Goal: Navigation & Orientation: Understand site structure

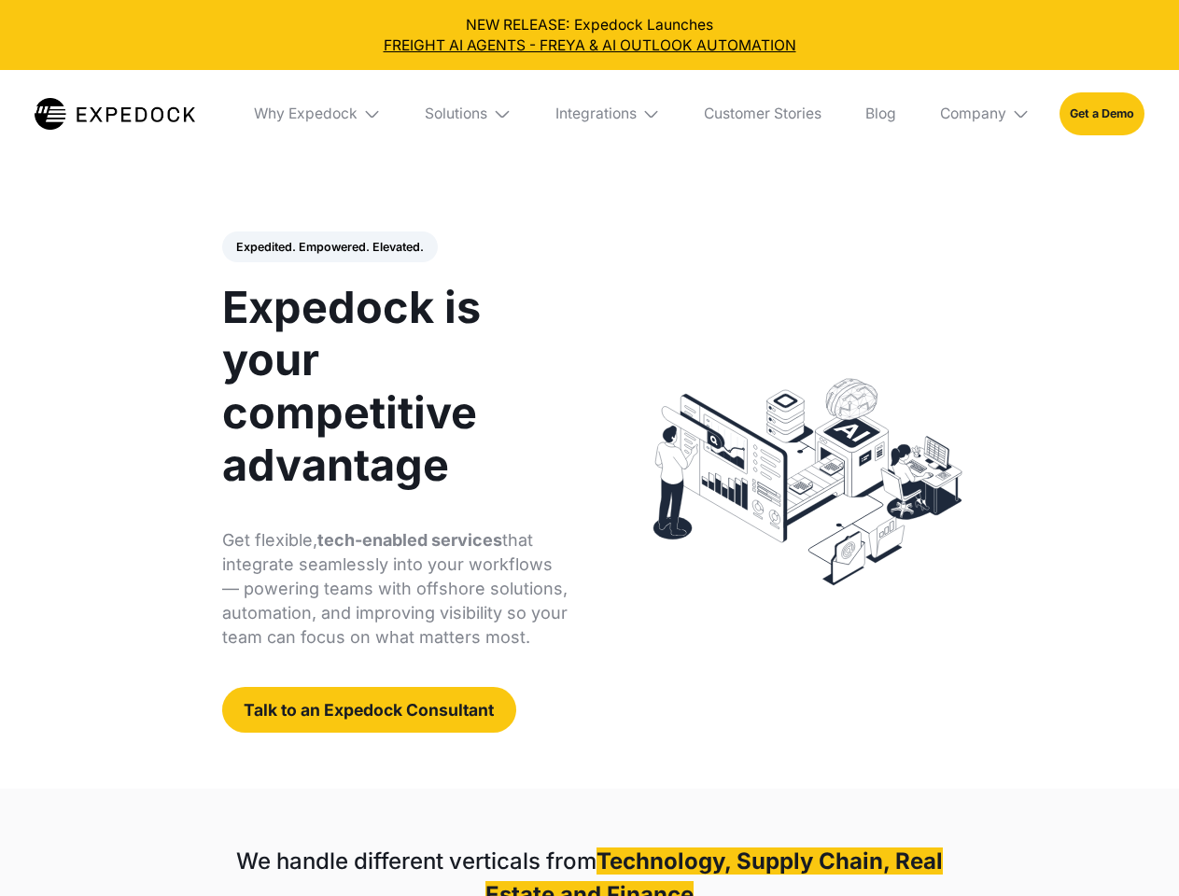
select select
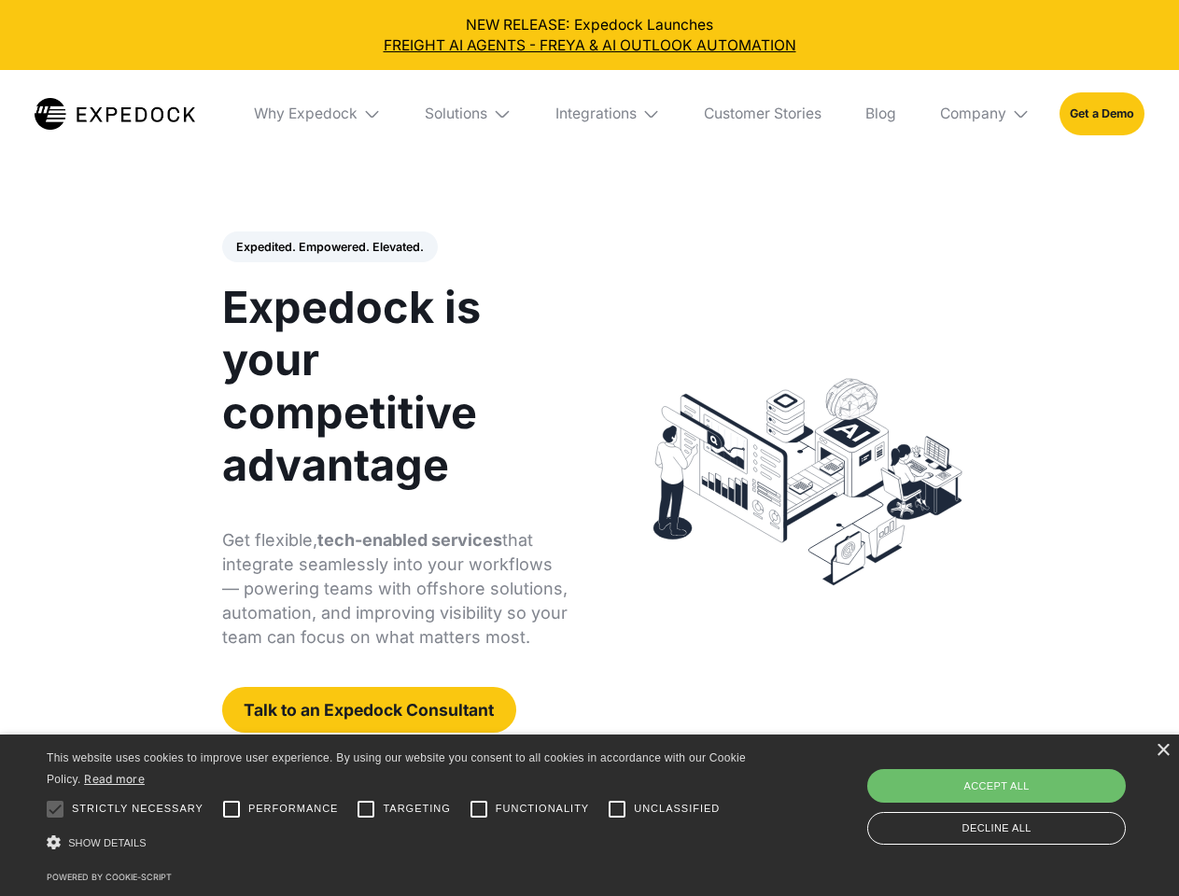
click at [589, 114] on div "Integrations" at bounding box center [595, 114] width 81 height 19
click at [318, 114] on div "Why Expedock" at bounding box center [290, 114] width 104 height 19
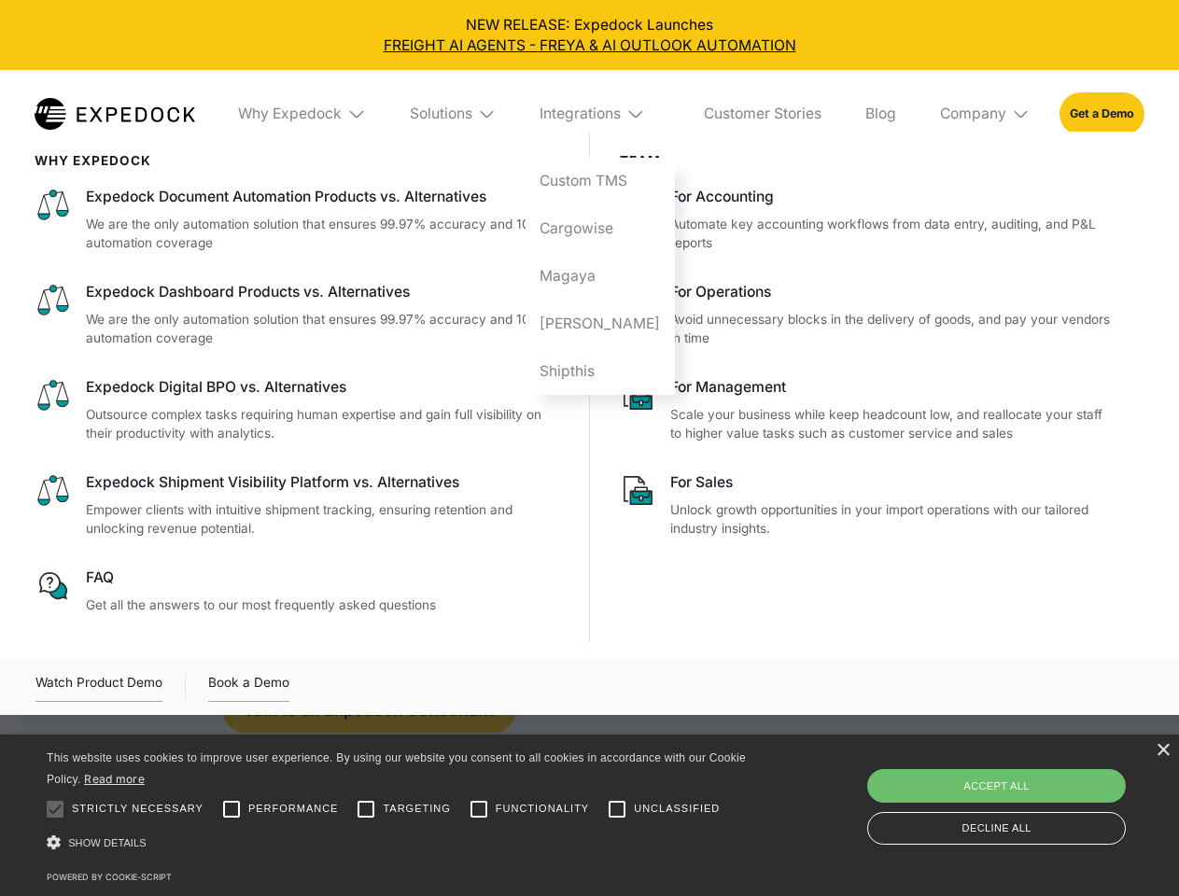
click at [469, 114] on div "Solutions" at bounding box center [441, 114] width 63 height 19
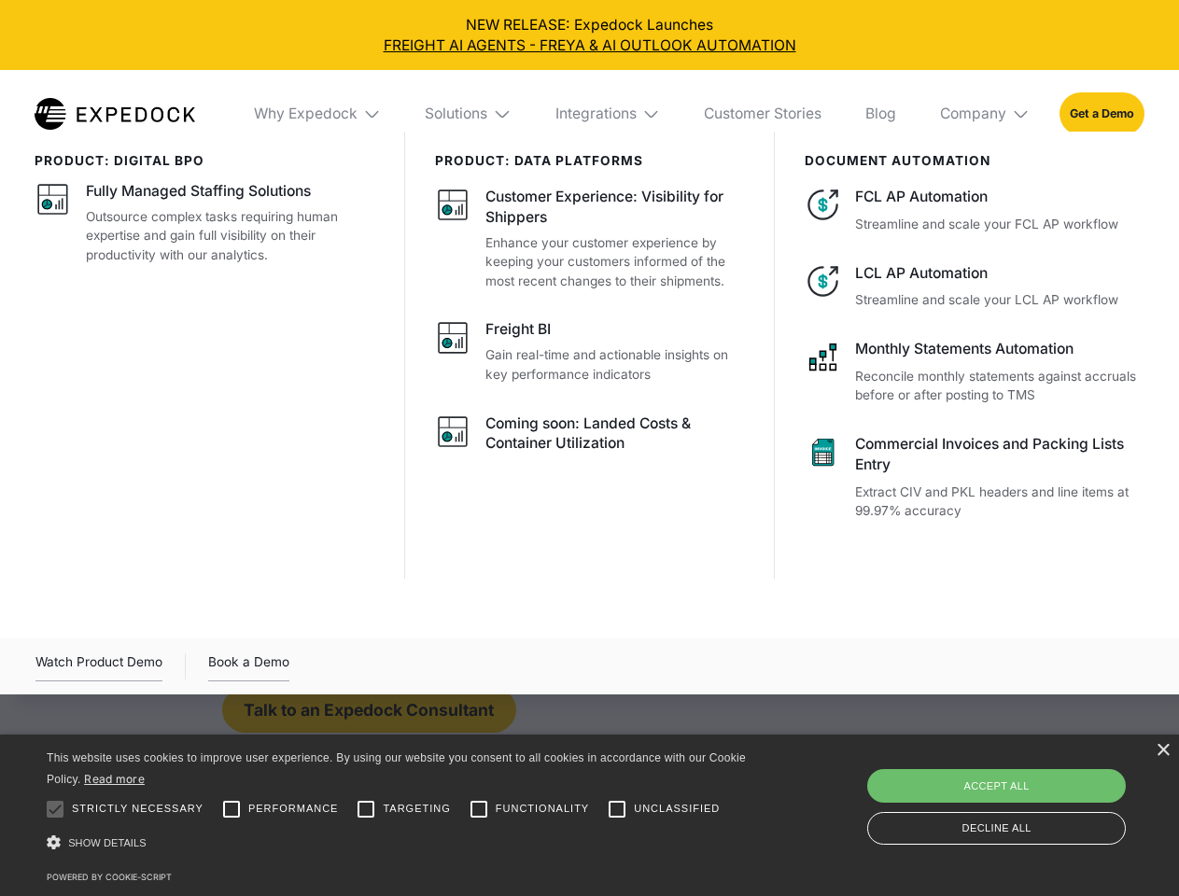
click at [608, 114] on div "Integrations" at bounding box center [595, 114] width 81 height 19
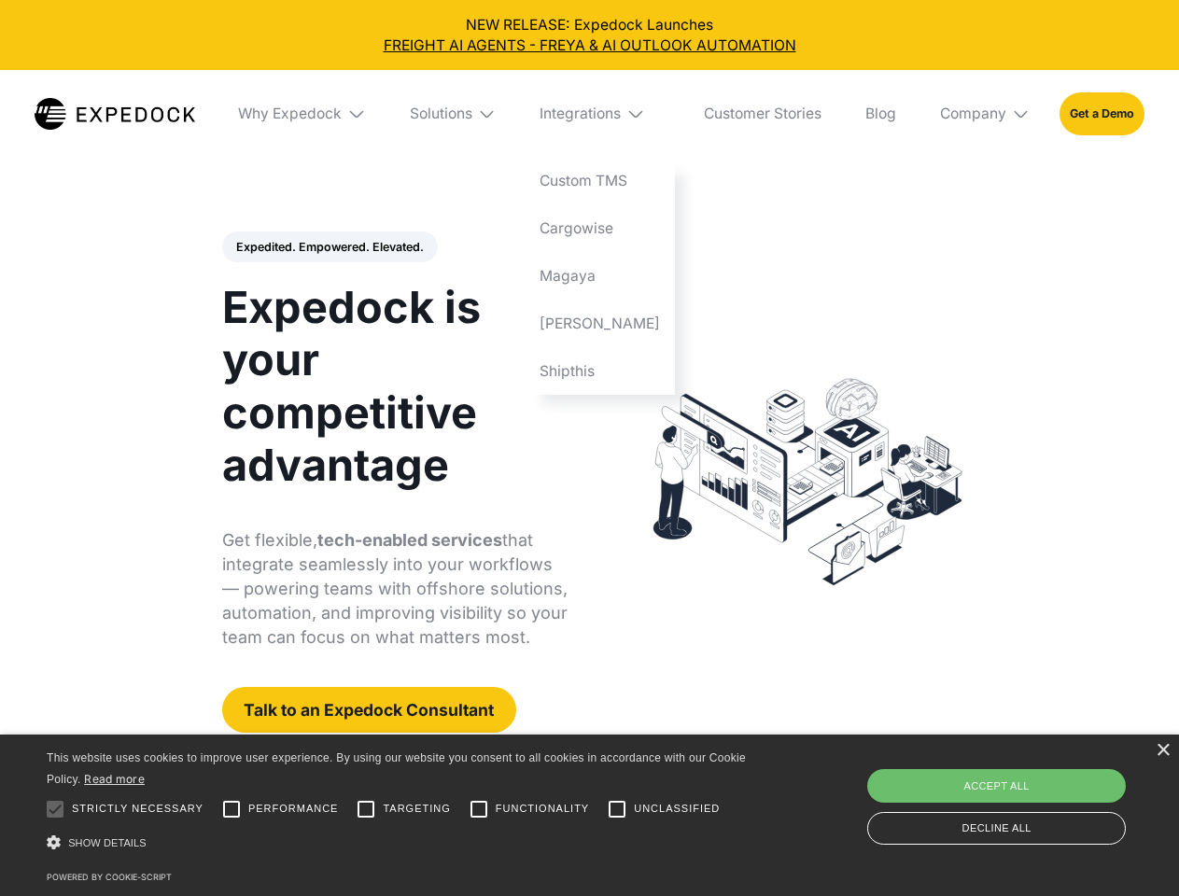
click at [985, 114] on div "Company" at bounding box center [973, 114] width 66 height 19
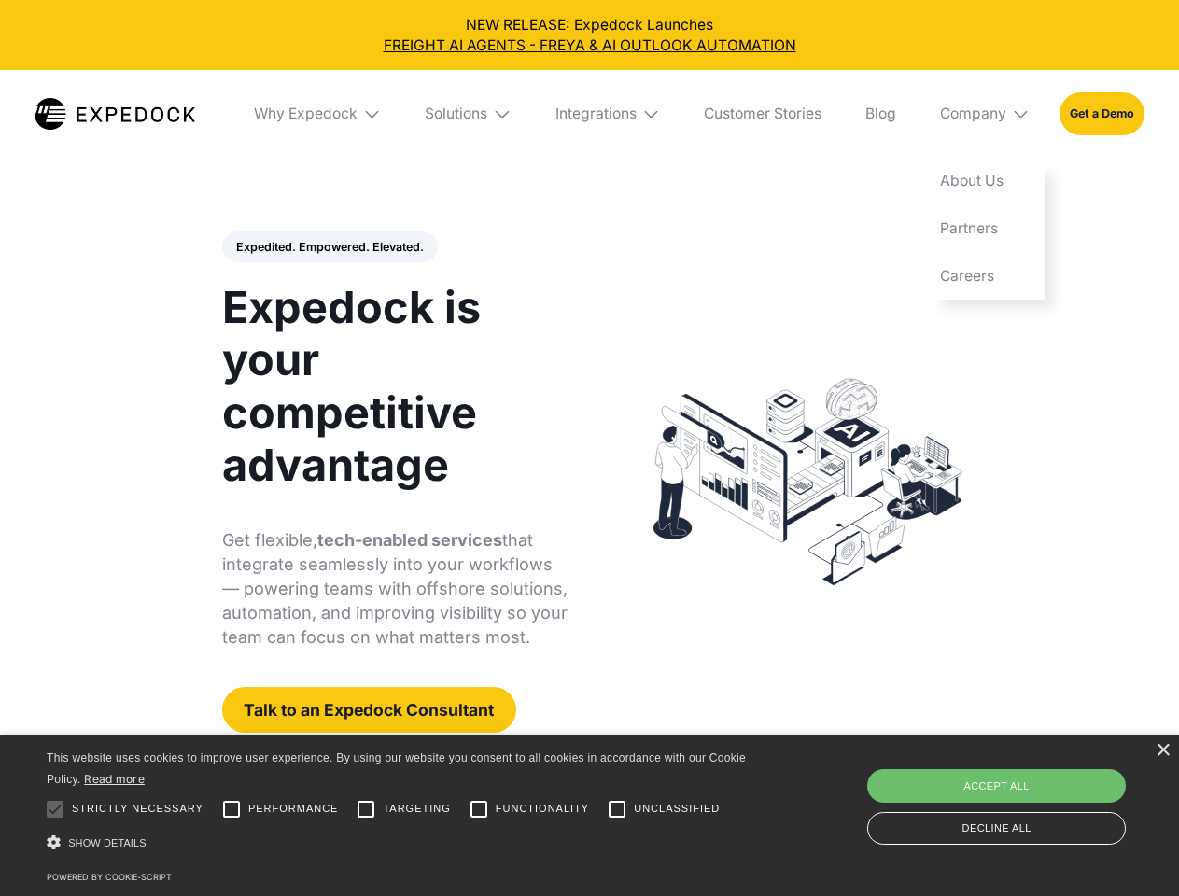
click at [328, 247] on div "Expedited. Empowered. Elevated. Automate Freight Document Extraction at 99.97% …" at bounding box center [395, 482] width 346 height 502
click at [55, 809] on div at bounding box center [54, 808] width 37 height 37
click at [231, 809] on input "Performance" at bounding box center [231, 808] width 37 height 37
checkbox input "true"
click at [366, 809] on input "Targeting" at bounding box center [365, 808] width 37 height 37
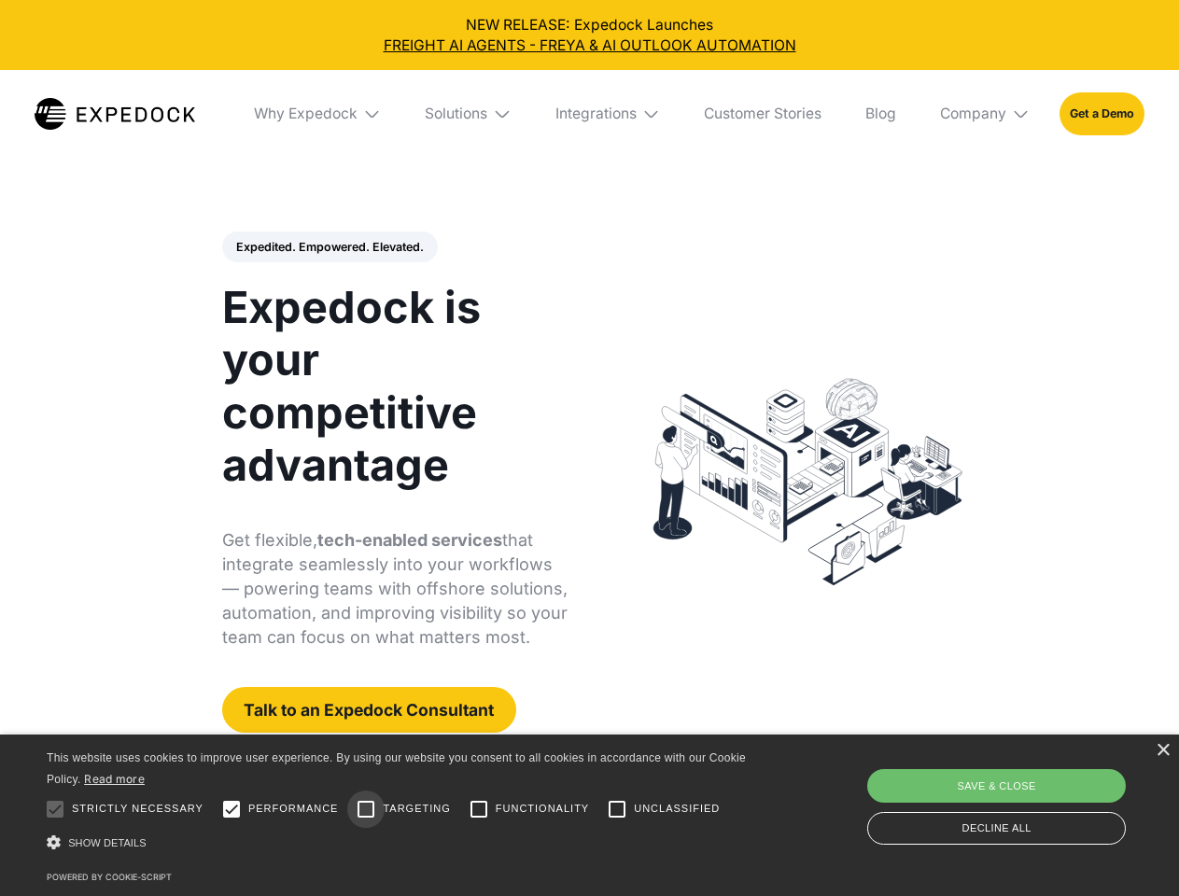
checkbox input "true"
click at [479, 809] on input "Functionality" at bounding box center [478, 808] width 37 height 37
checkbox input "true"
